Goal: Information Seeking & Learning: Find specific page/section

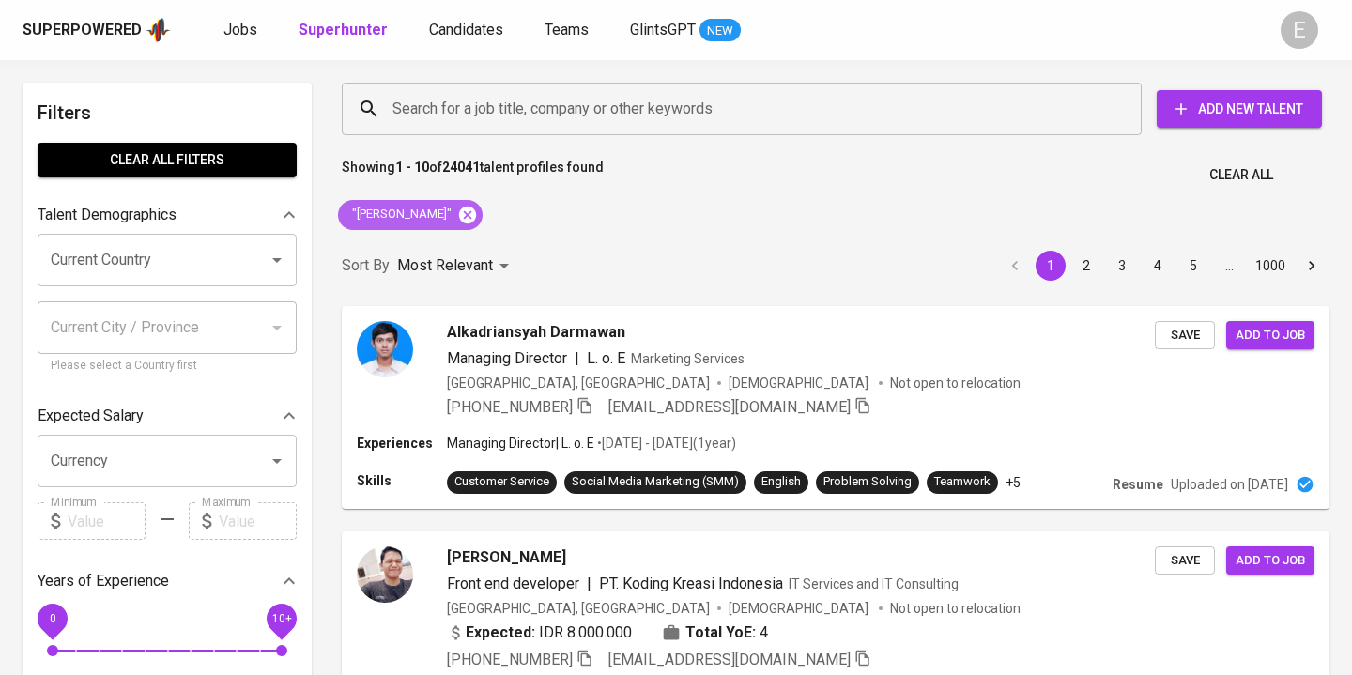
click at [459, 210] on icon at bounding box center [467, 214] width 17 height 17
click at [405, 109] on input "Search for a job title, company or other keywords" at bounding box center [746, 109] width 717 height 36
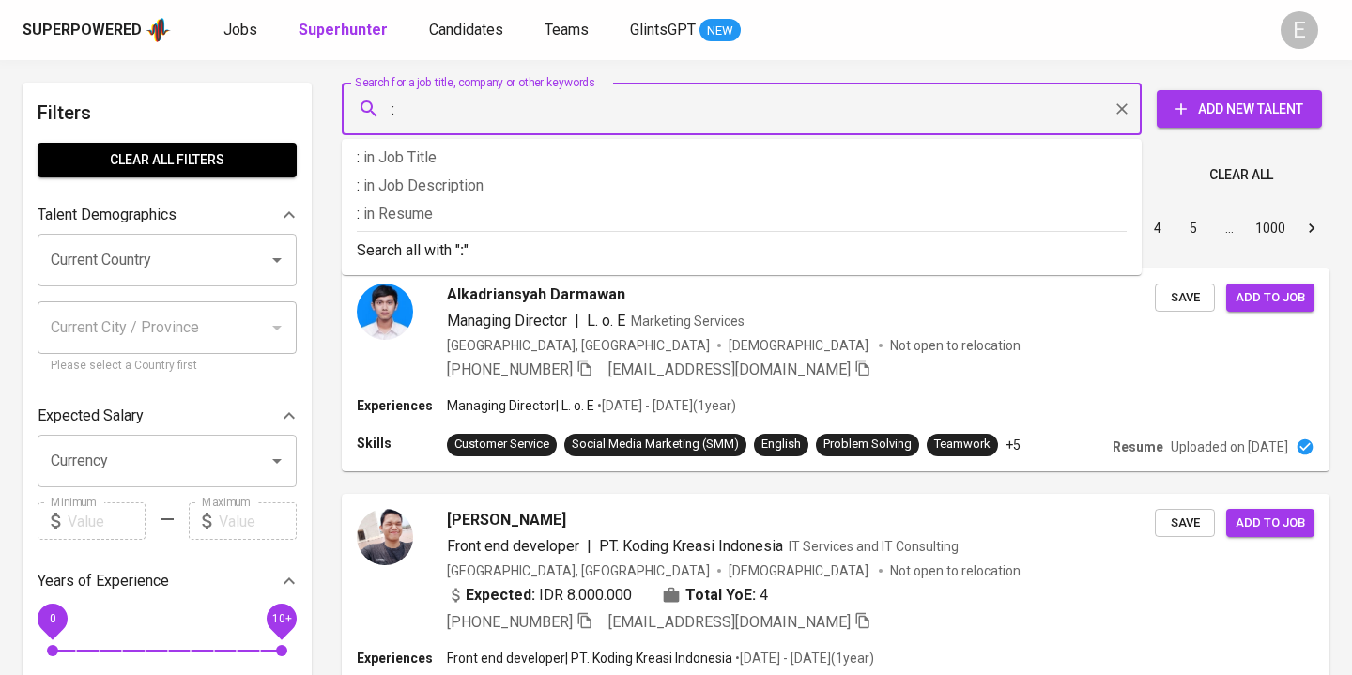
paste input "[PERSON_NAME]"
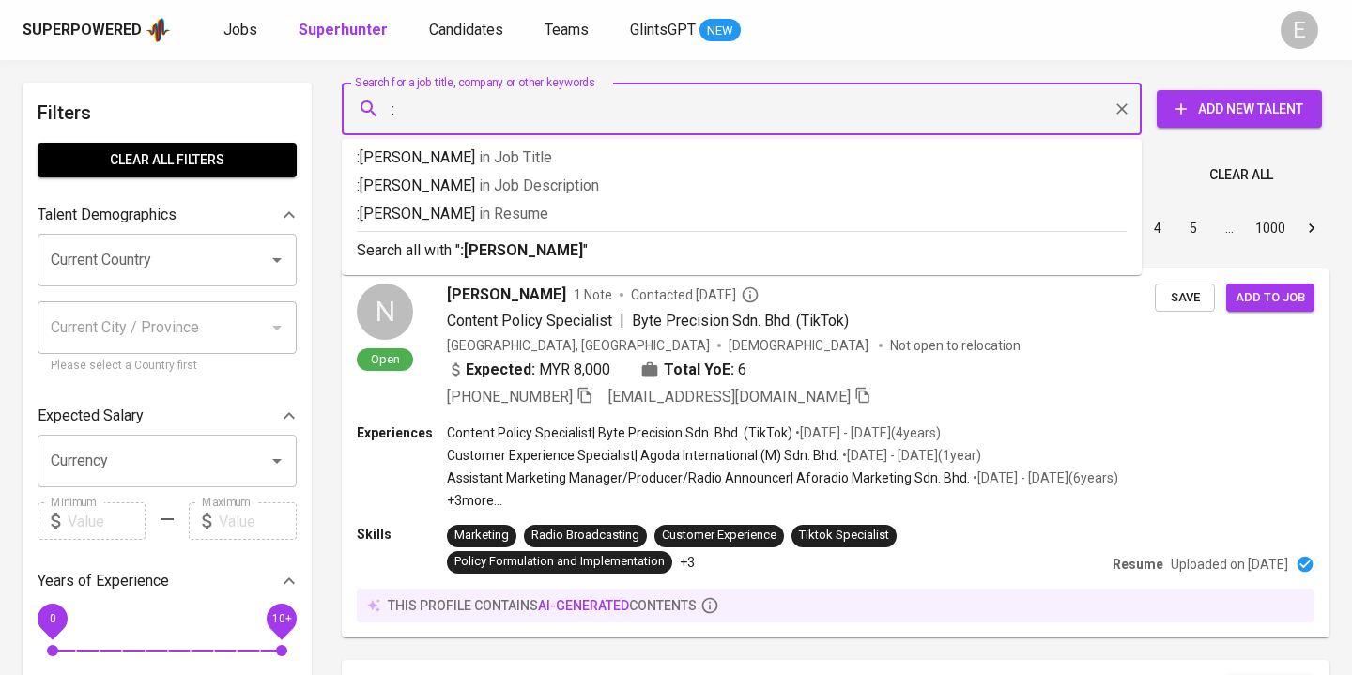
type input ":[PERSON_NAME]"
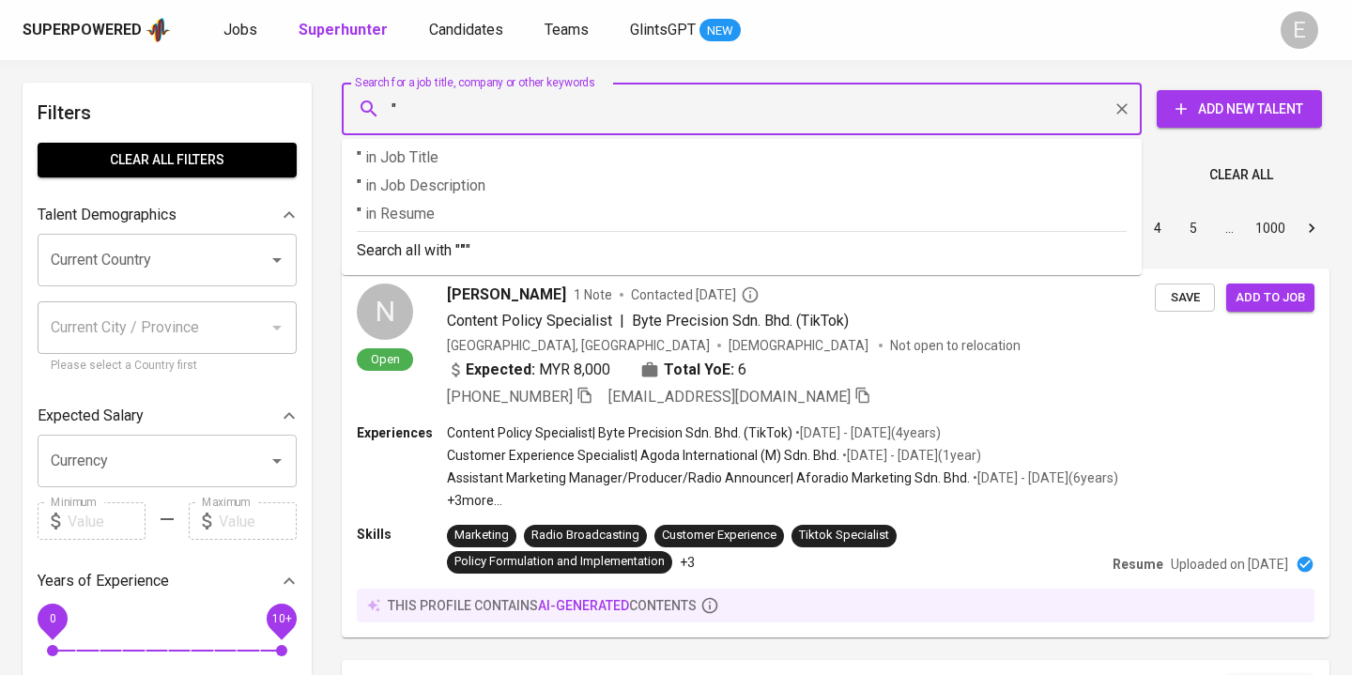
paste input "[PERSON_NAME]"
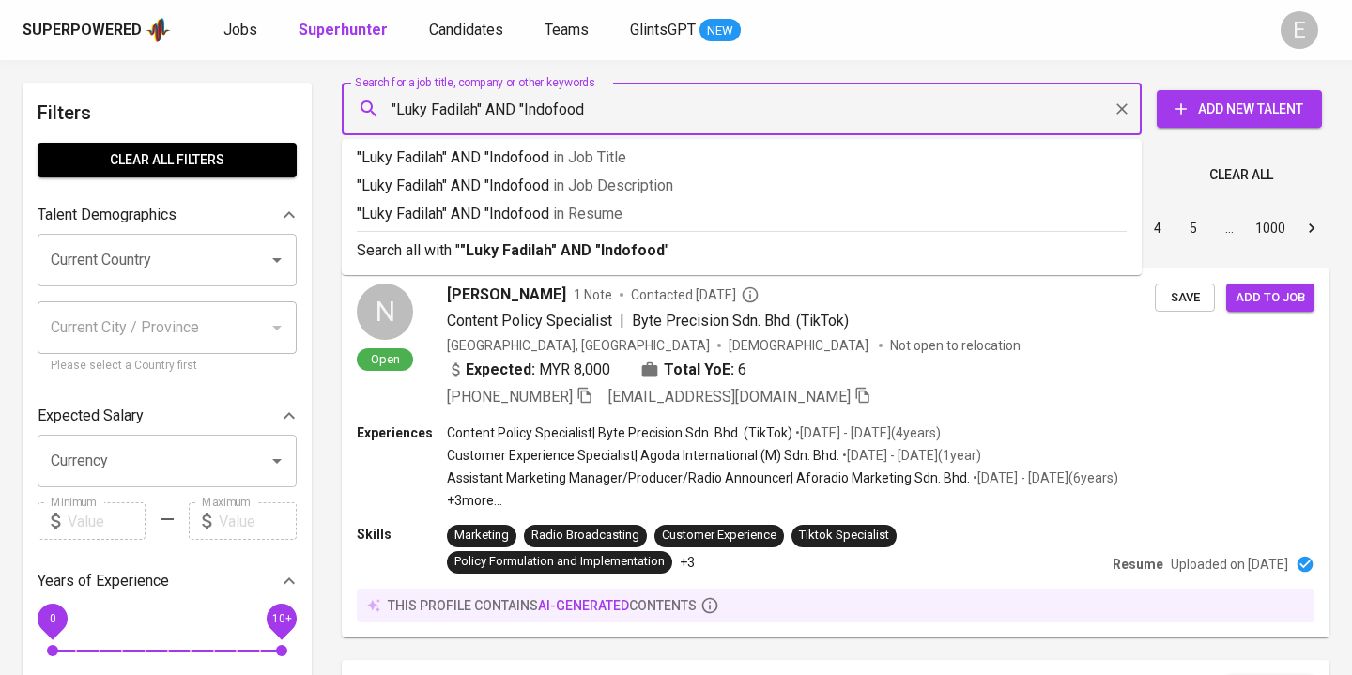
type input ""Luky Fadilah" AND "Indofood""
click at [424, 245] on p "Search all with " "Luky Fadilah" AND "Indofood" "" at bounding box center [742, 250] width 770 height 23
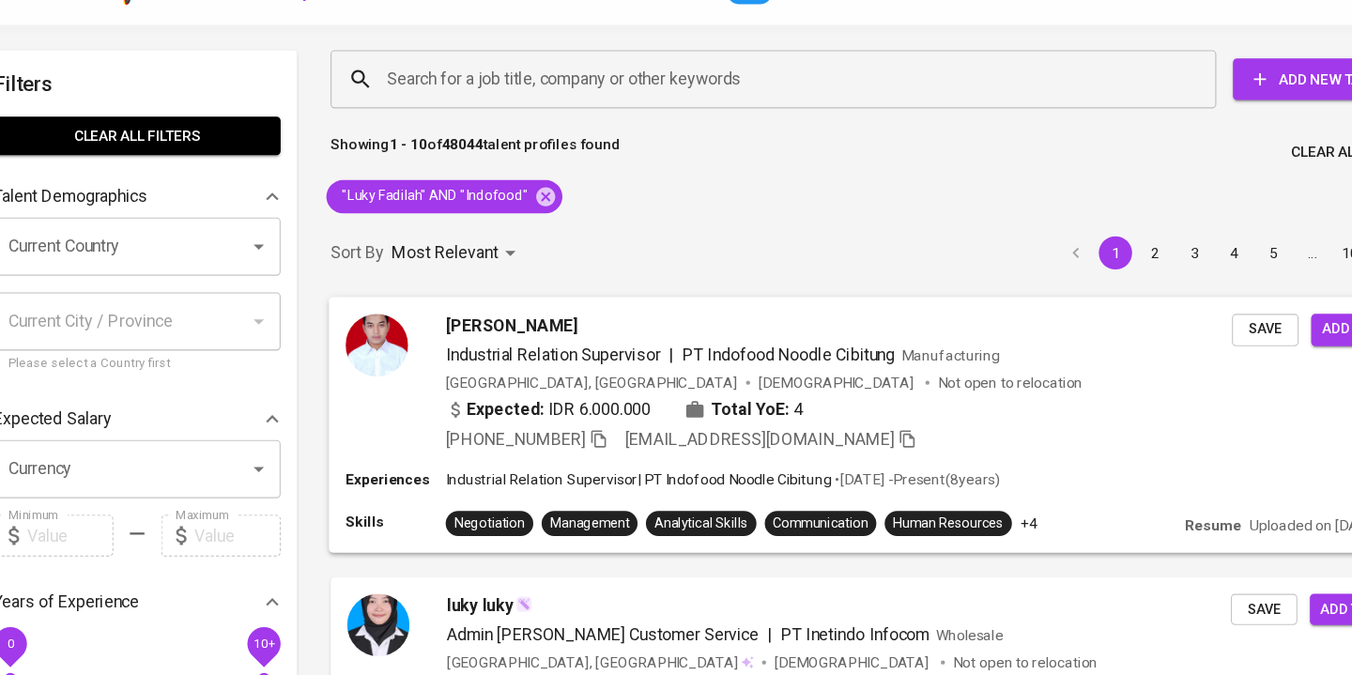
click at [408, 392] on div at bounding box center [383, 382] width 56 height 125
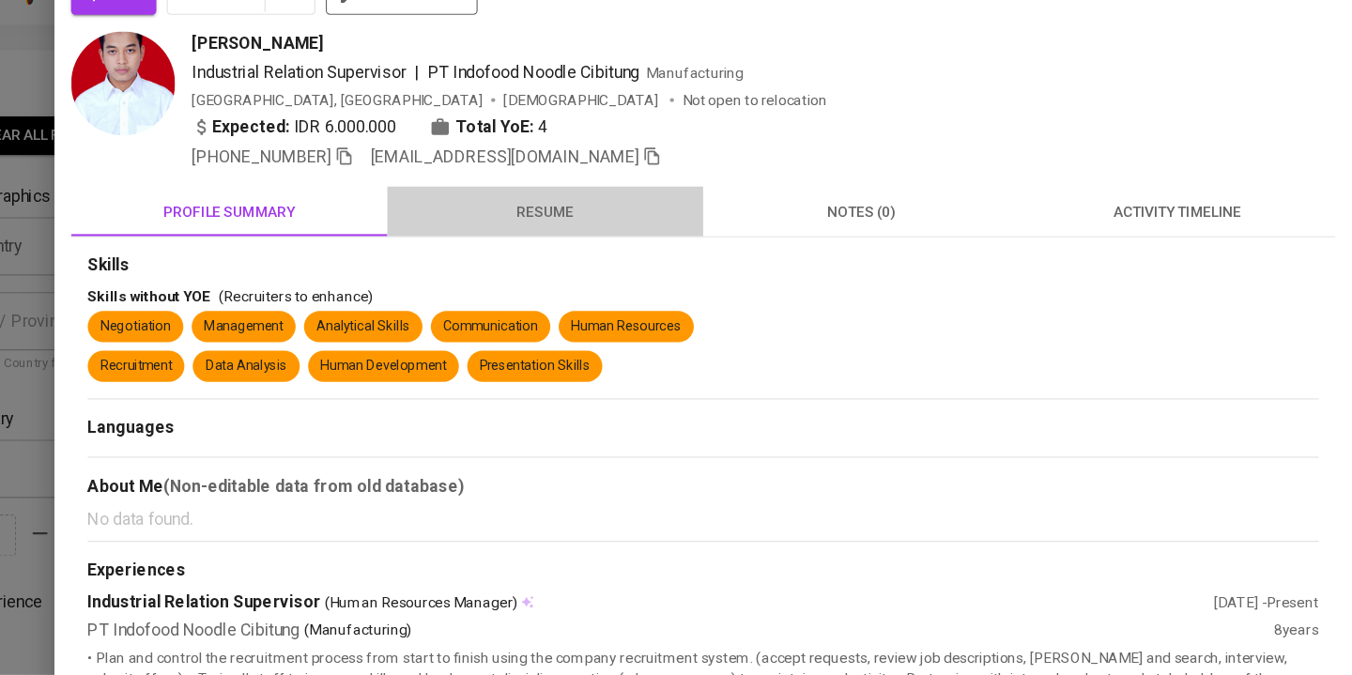
click at [600, 227] on span "resume" at bounding box center [623, 228] width 263 height 23
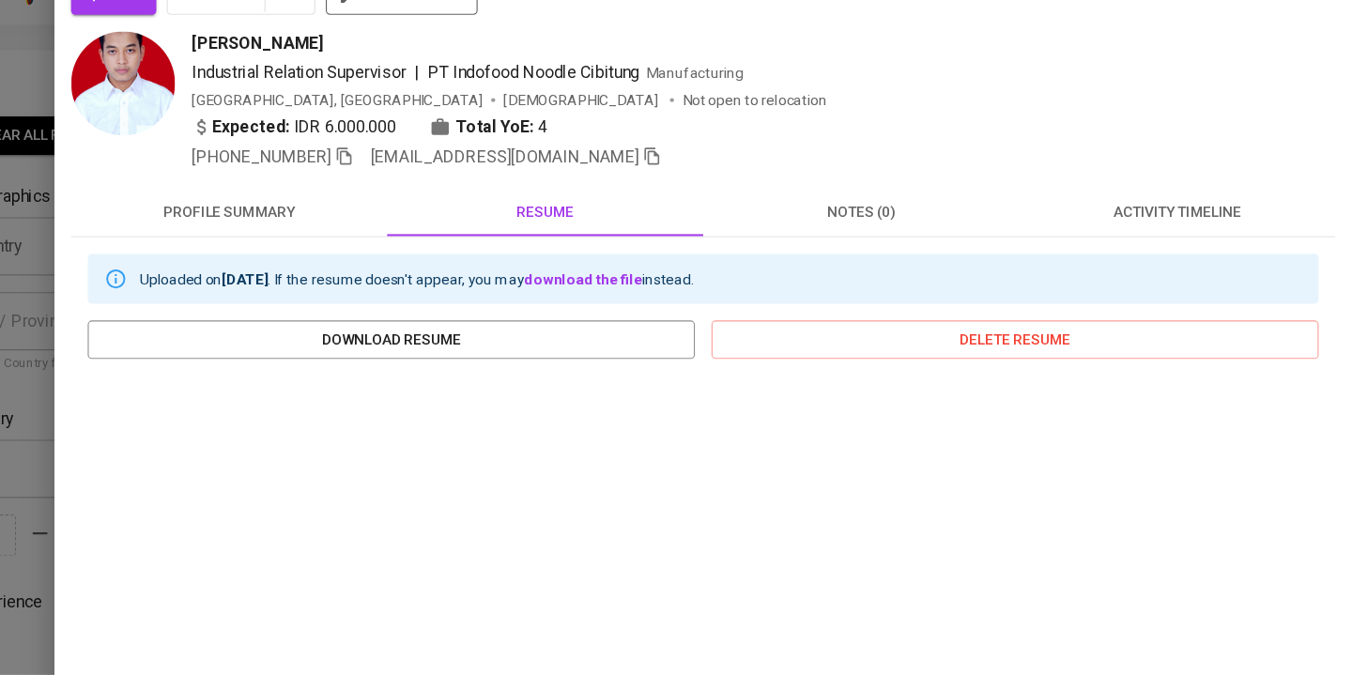
click at [451, 175] on icon "button" at bounding box center [442, 178] width 17 height 17
click at [138, 123] on div at bounding box center [676, 337] width 1352 height 675
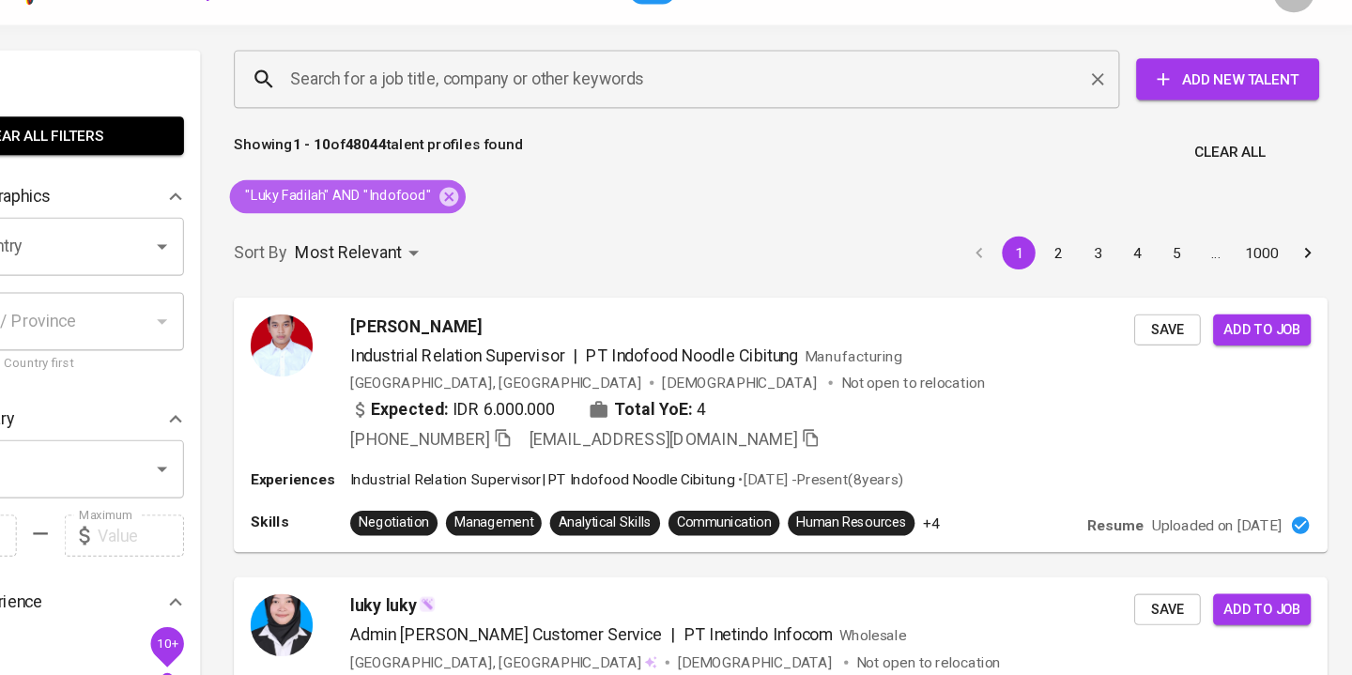
click at [528, 220] on icon at bounding box center [536, 214] width 17 height 17
click at [467, 120] on input "Search for a job title, company or other keywords" at bounding box center [746, 109] width 717 height 36
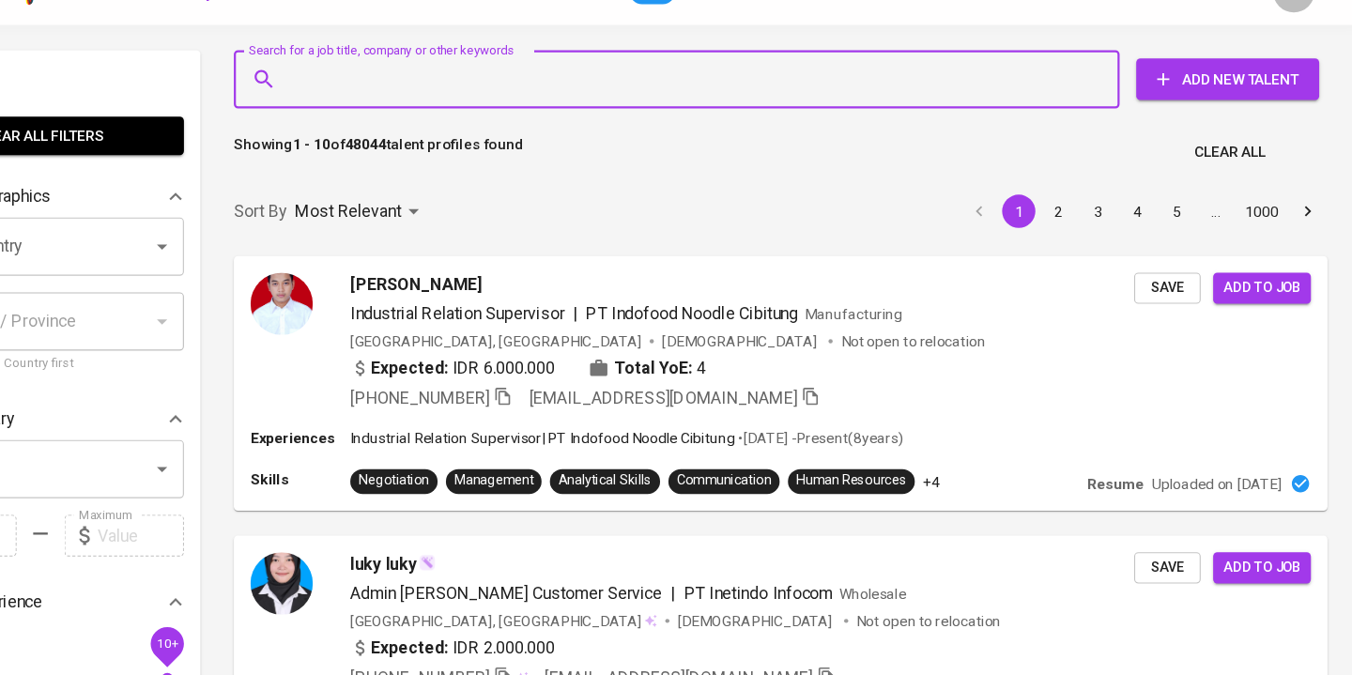
paste input "[PERSON_NAME]"
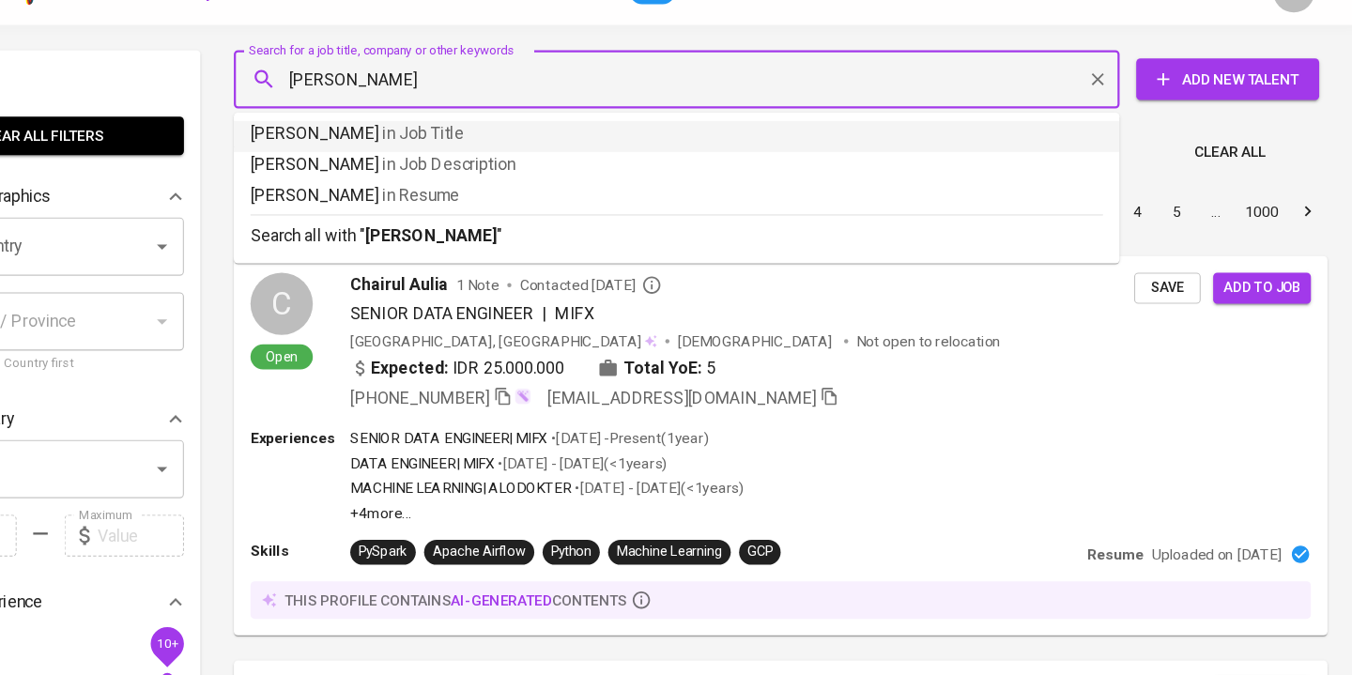
type input "[PERSON_NAME]"
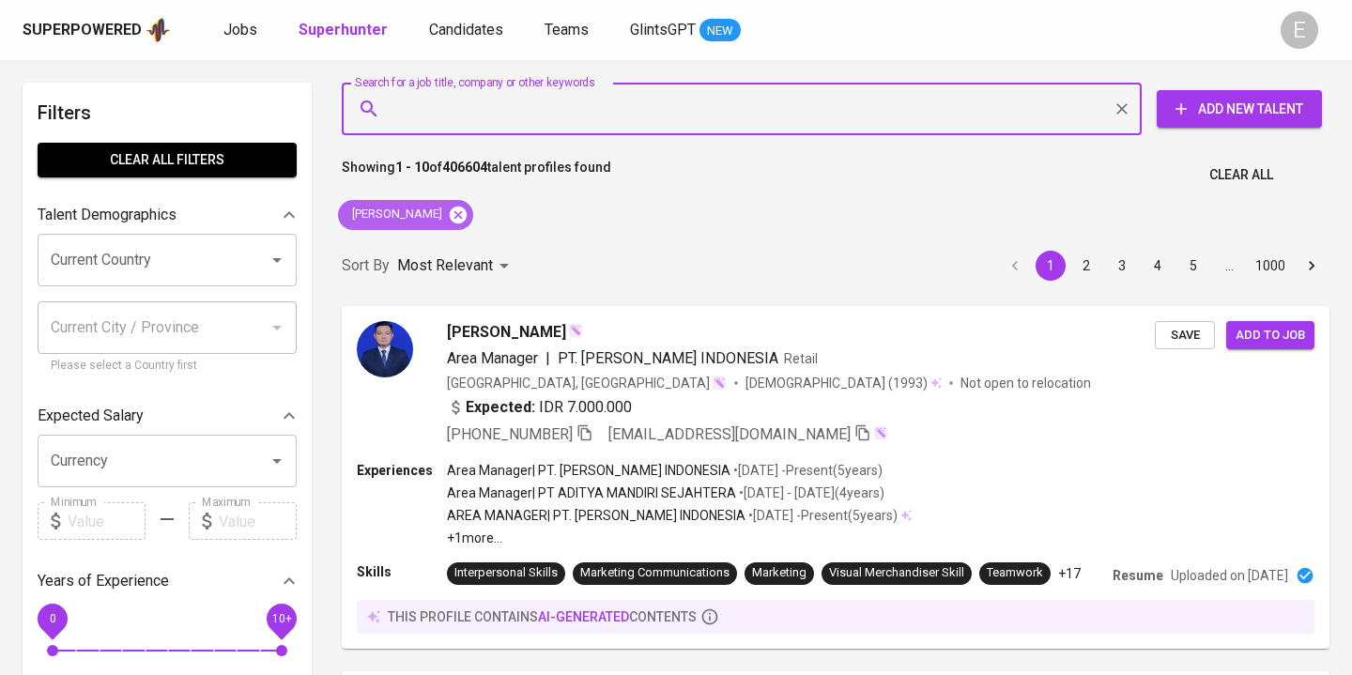
click at [467, 217] on icon at bounding box center [458, 214] width 17 height 17
click at [514, 99] on input "Search for a job title, company or other keywords" at bounding box center [746, 109] width 717 height 36
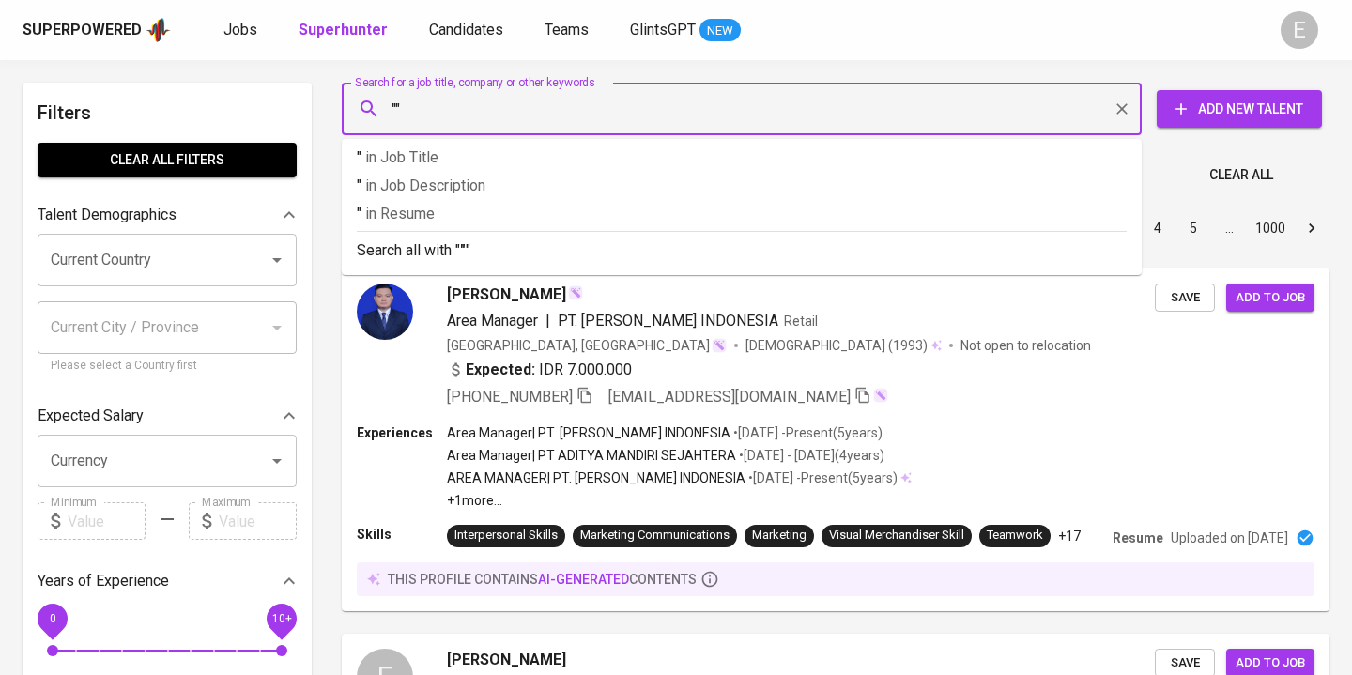
paste input "[PERSON_NAME]"
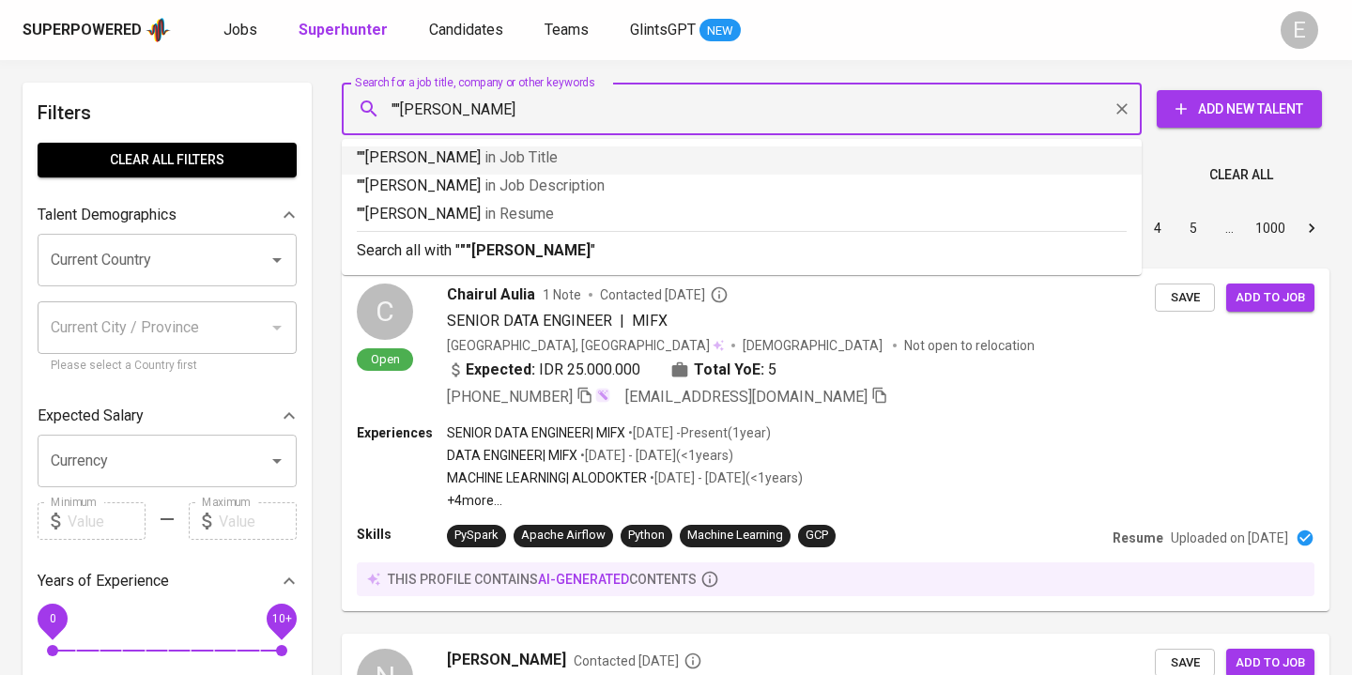
click at [401, 104] on input """[PERSON_NAME]" at bounding box center [746, 109] width 717 height 36
click at [513, 109] on input ""[PERSON_NAME]" at bounding box center [746, 109] width 717 height 36
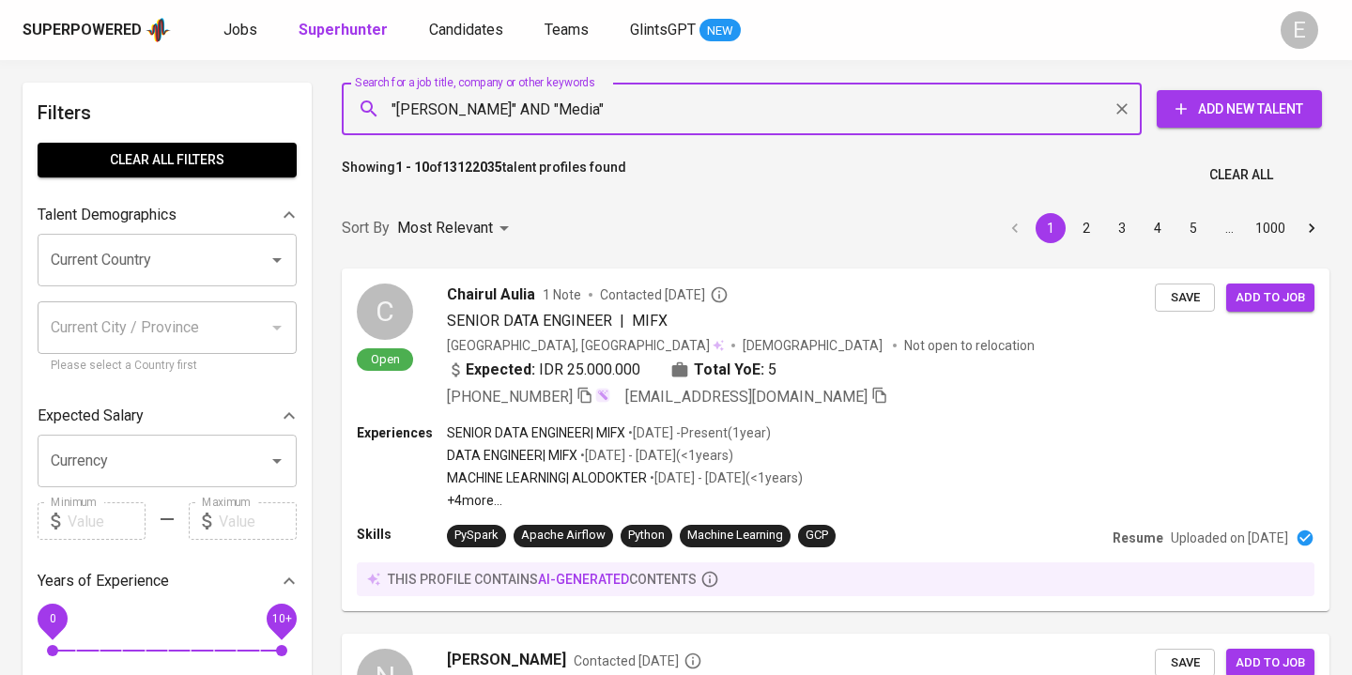
click at [586, 110] on input ""[PERSON_NAME]" AND "Media"" at bounding box center [746, 109] width 717 height 36
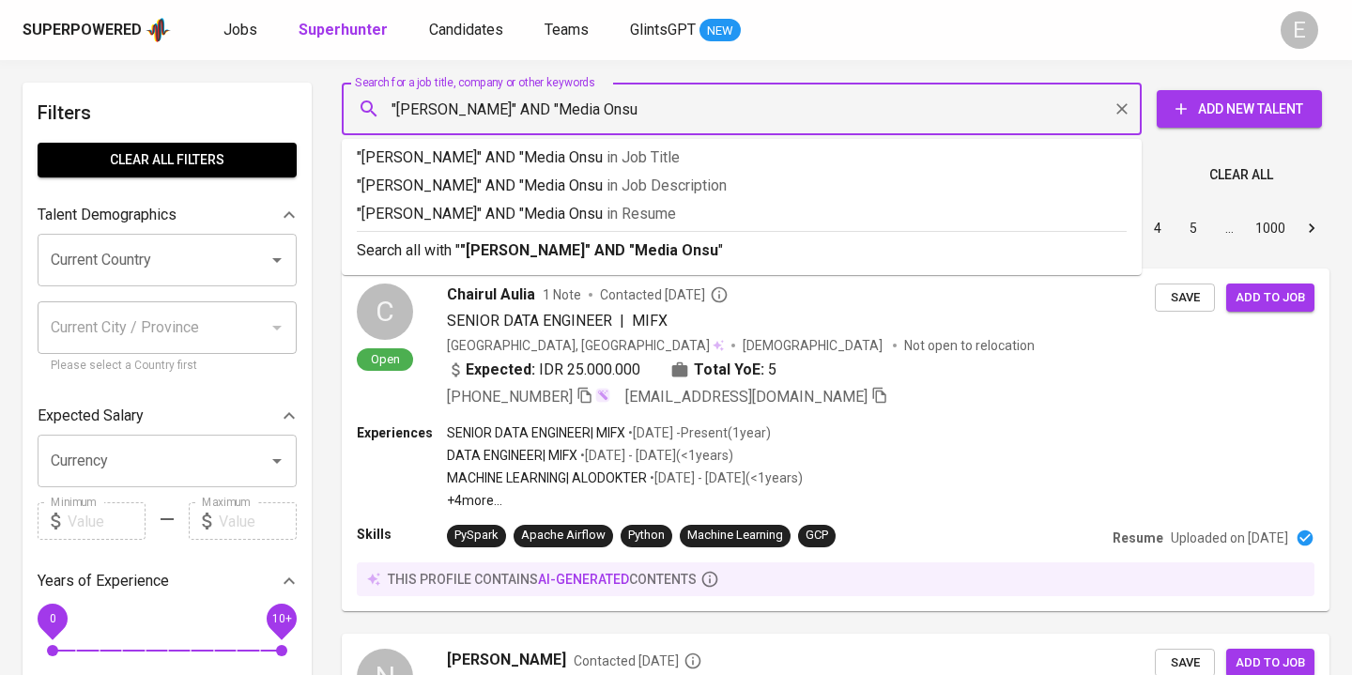
type input ""[PERSON_NAME]" AND "Media Onsu""
click at [555, 248] on b ""[PERSON_NAME]" AND "Media Onsu"" at bounding box center [592, 250] width 264 height 18
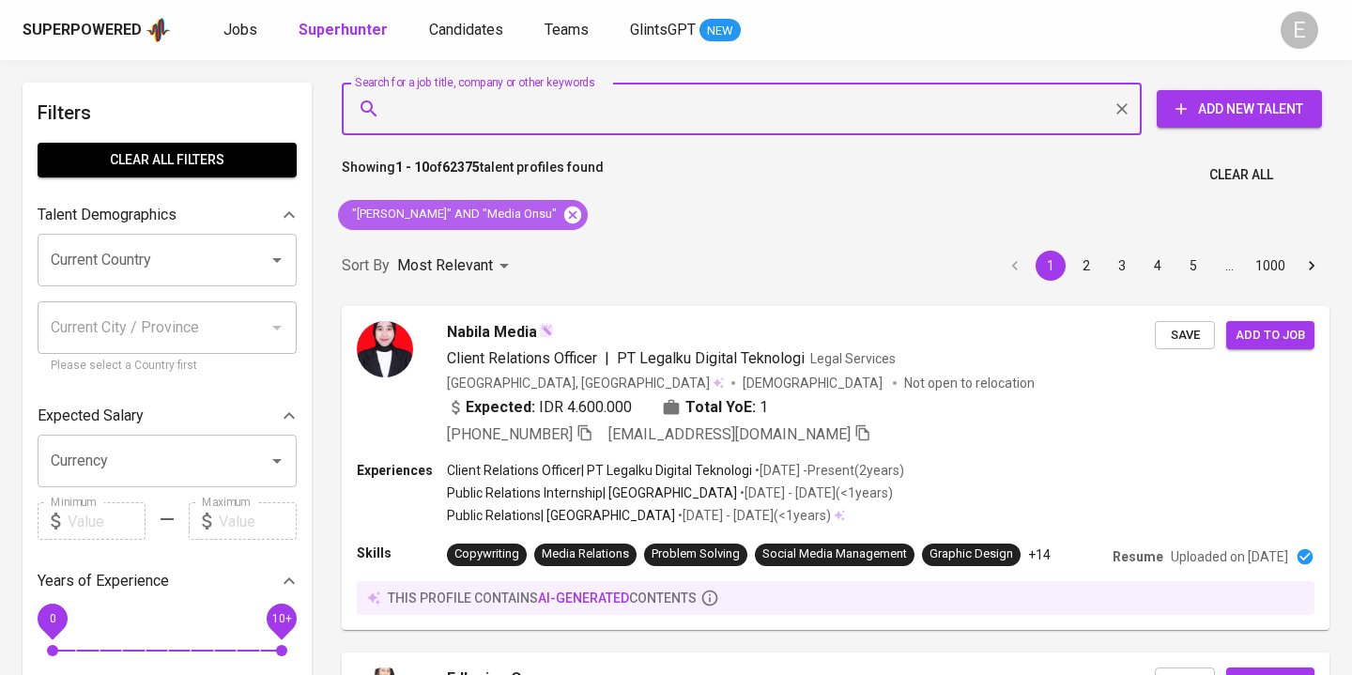
click at [564, 215] on icon at bounding box center [572, 214] width 17 height 17
click at [548, 103] on input "Search for a job title, company or other keywords" at bounding box center [746, 109] width 717 height 36
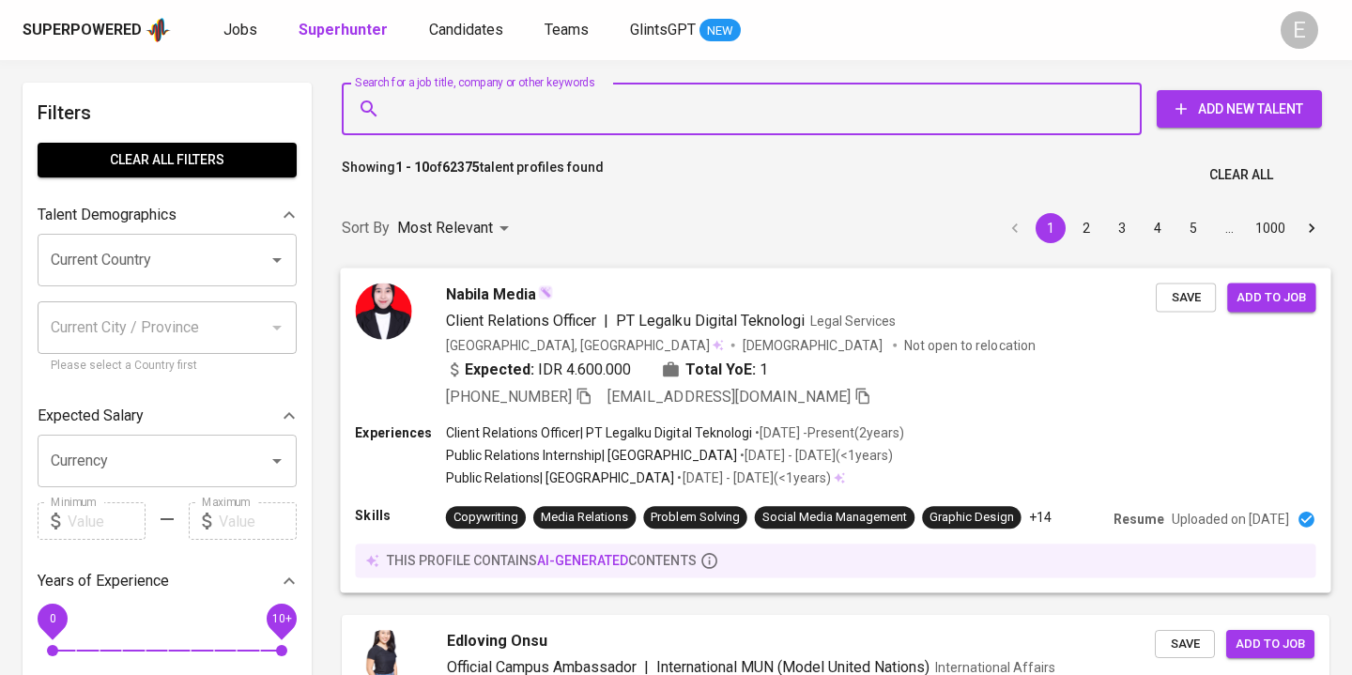
paste input "ranggafocus@gmail.com"
type input "ranggafocus@gmail.com"
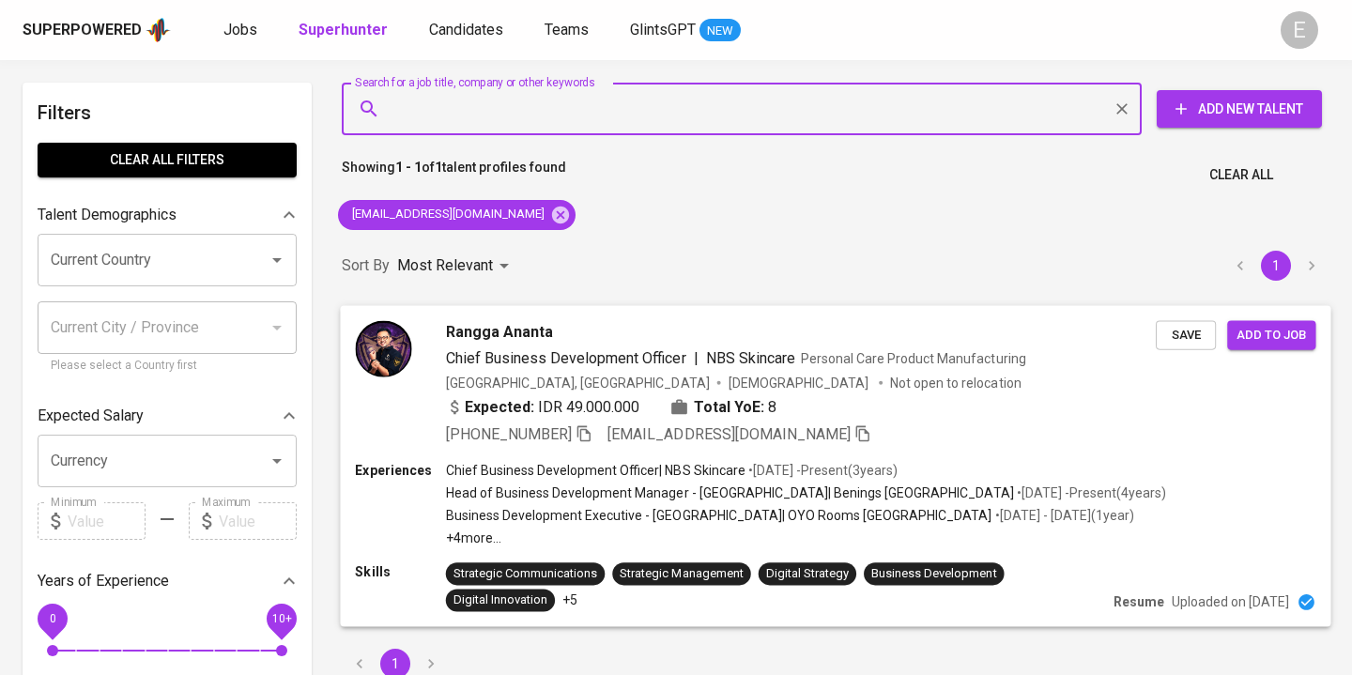
click at [593, 430] on icon "button" at bounding box center [584, 432] width 17 height 17
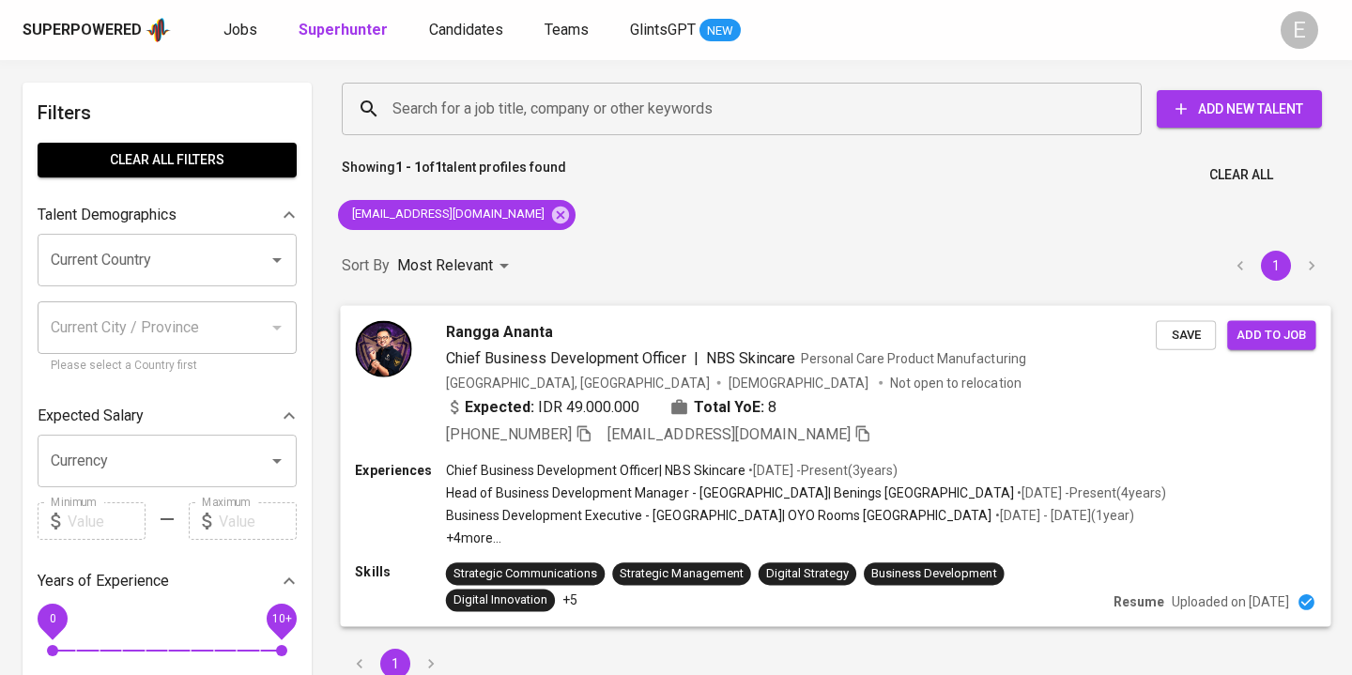
click at [813, 395] on div "Expected: IDR 49.000.000 Total YoE: 8" at bounding box center [801, 408] width 710 height 27
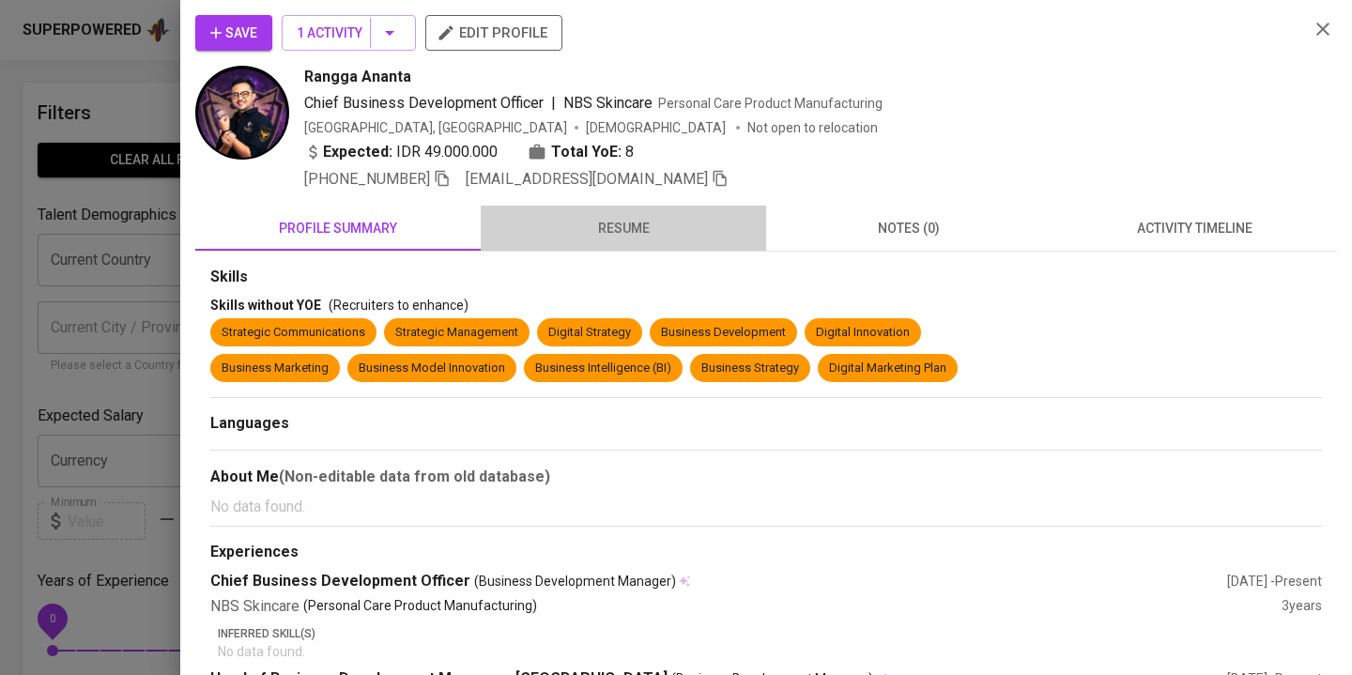
click at [566, 238] on span "resume" at bounding box center [623, 228] width 263 height 23
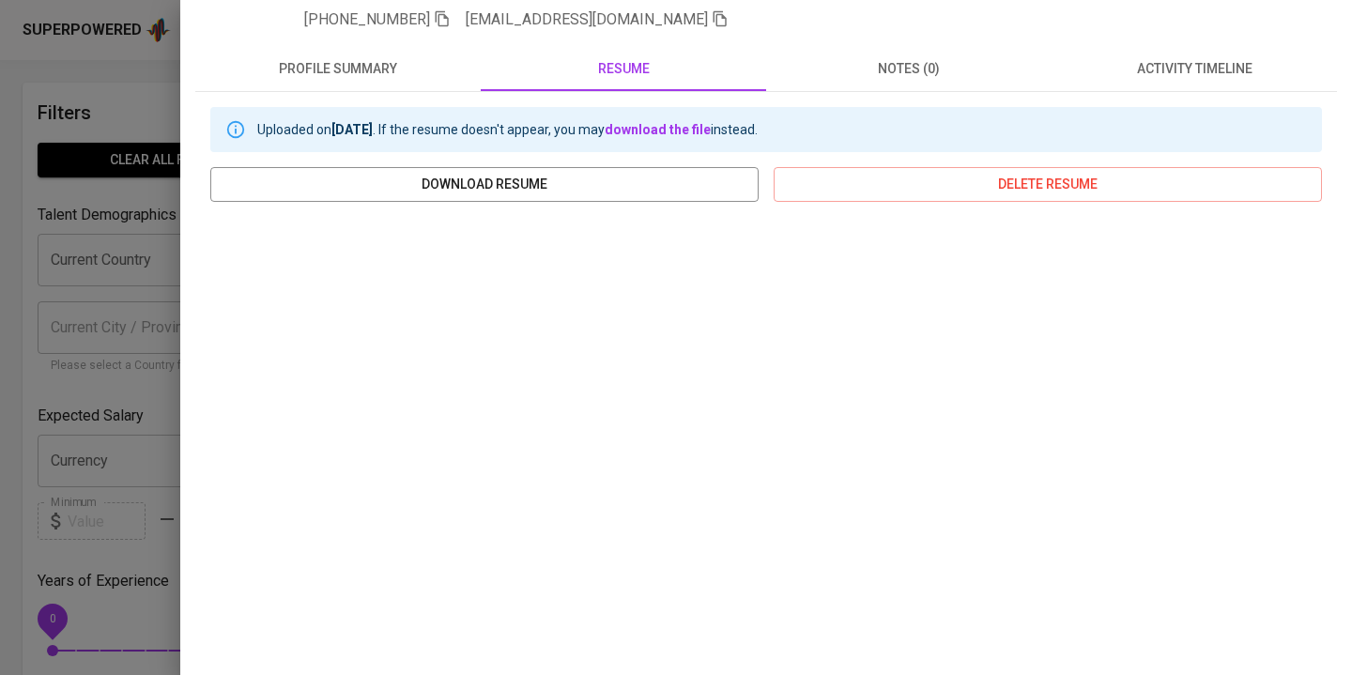
scroll to position [161, 0]
